Goal: Task Accomplishment & Management: Manage account settings

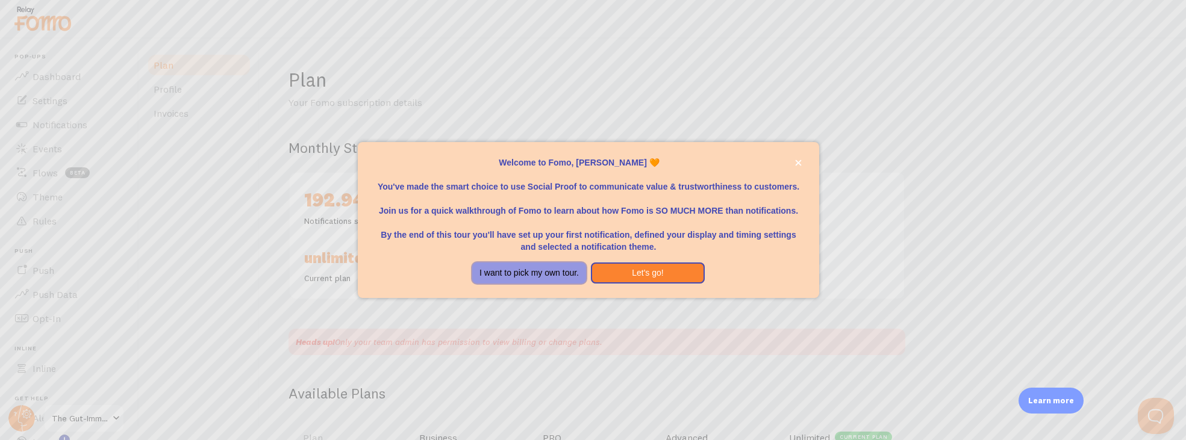
click at [530, 277] on button "I want to pick my own tour." at bounding box center [529, 274] width 114 height 22
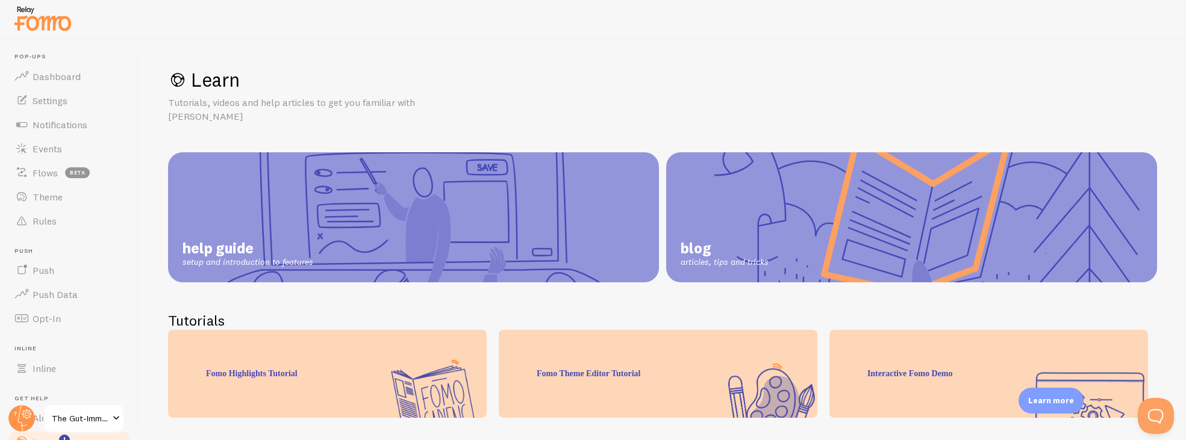
click at [80, 420] on span "The Gut-Immune Solution" at bounding box center [80, 419] width 57 height 14
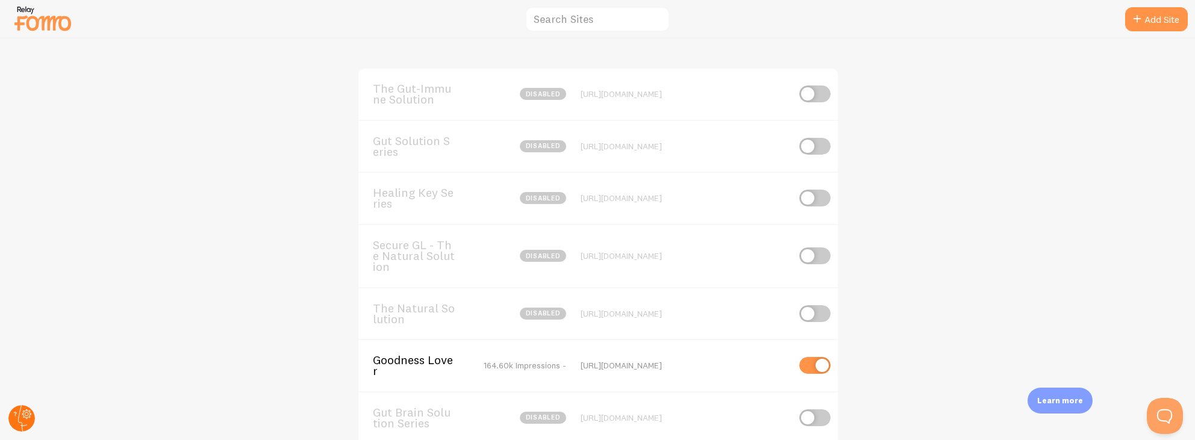
click at [28, 416] on circle at bounding box center [21, 419] width 27 height 27
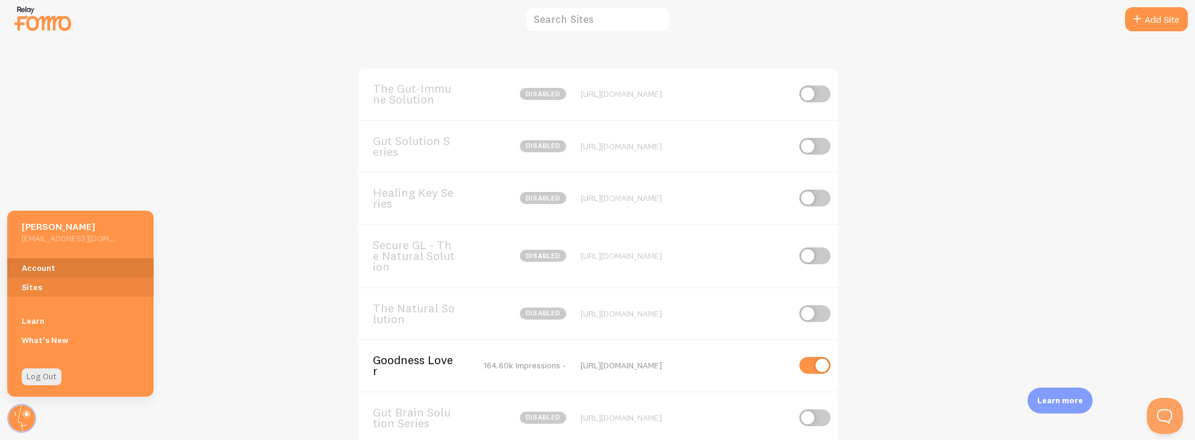
click at [47, 264] on link "Account" at bounding box center [80, 267] width 146 height 19
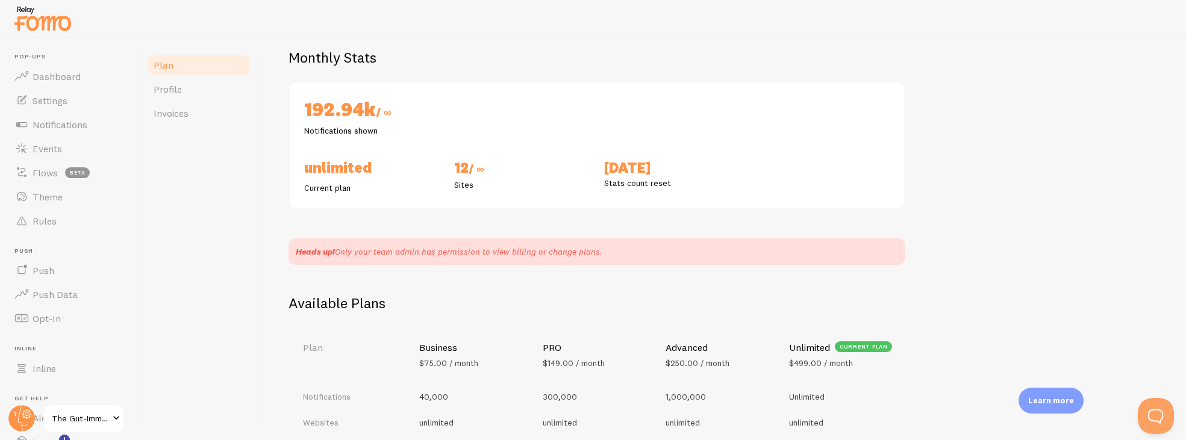
scroll to position [236, 0]
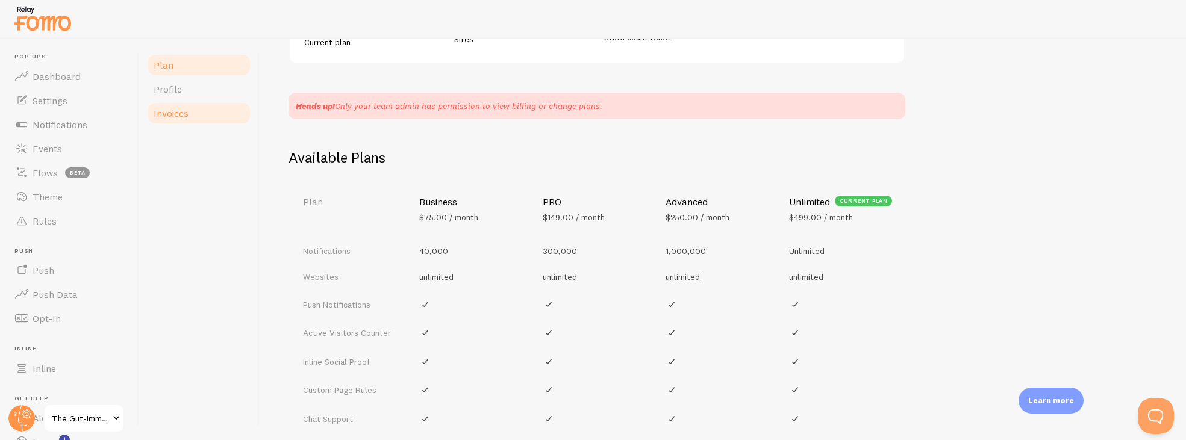
click at [188, 115] on span "Invoices" at bounding box center [171, 113] width 35 height 12
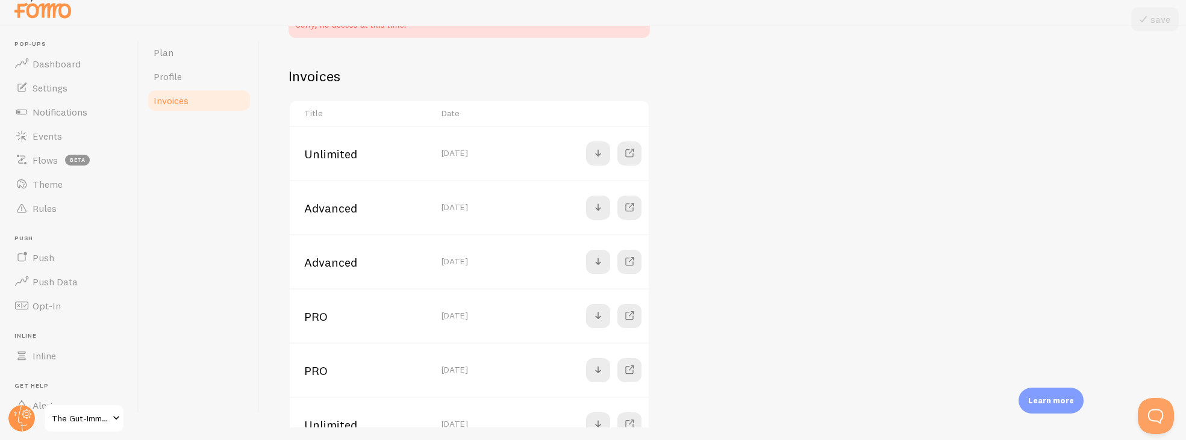
scroll to position [127, 0]
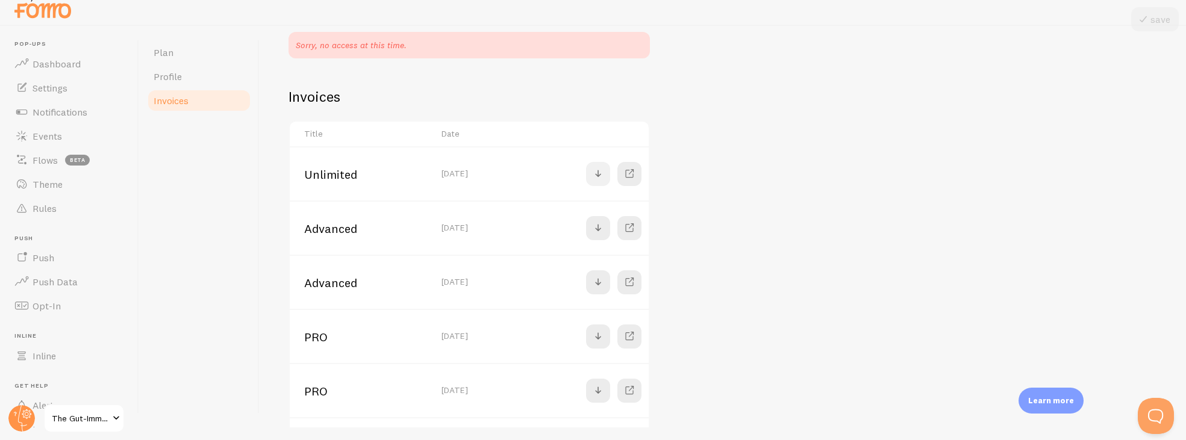
click at [590, 181] on link at bounding box center [598, 174] width 24 height 24
click at [601, 171] on span at bounding box center [598, 174] width 14 height 14
